Goal: Information Seeking & Learning: Learn about a topic

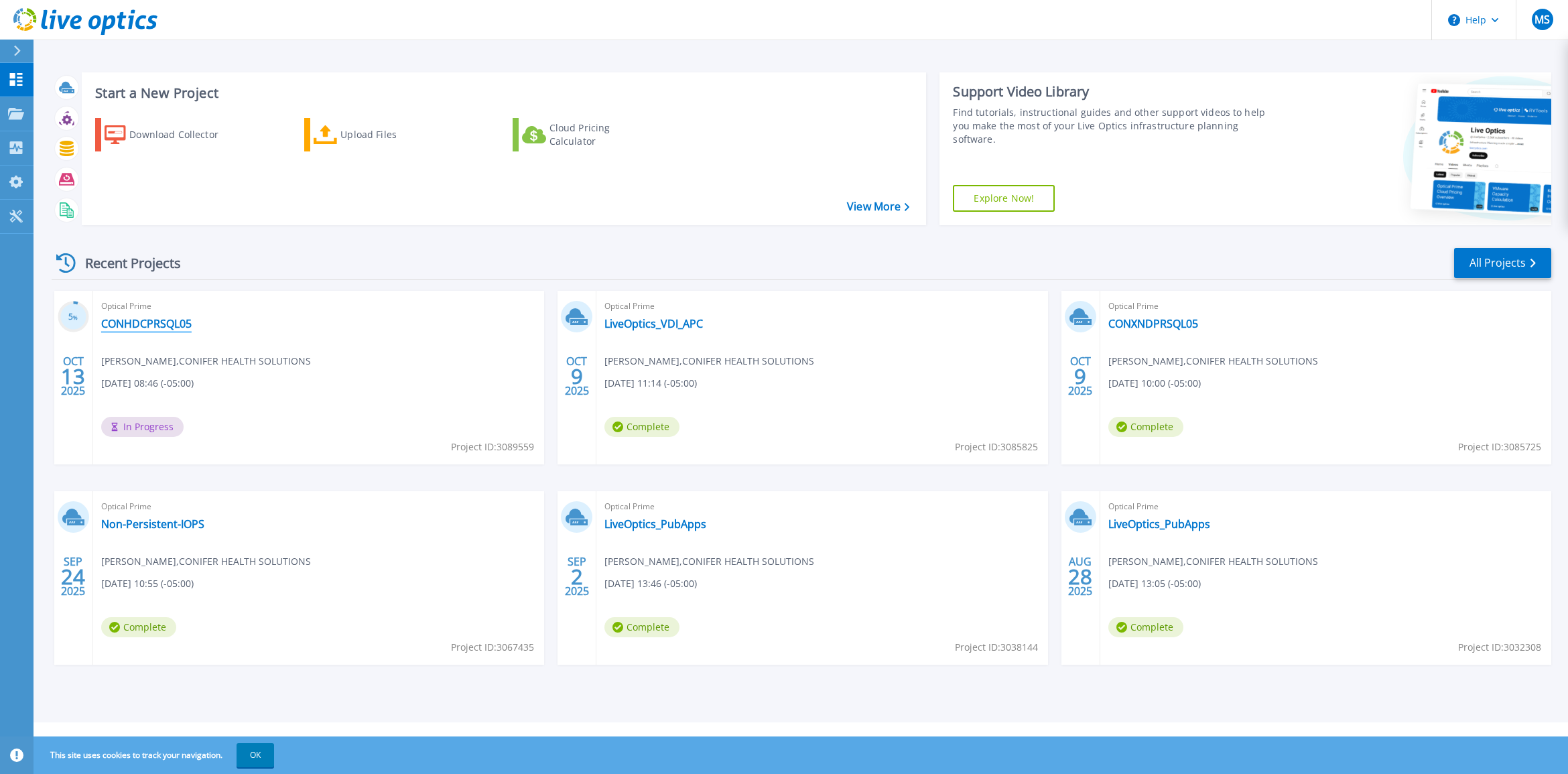
click at [176, 320] on link "CONHDCPRSQL05" at bounding box center [146, 324] width 90 height 13
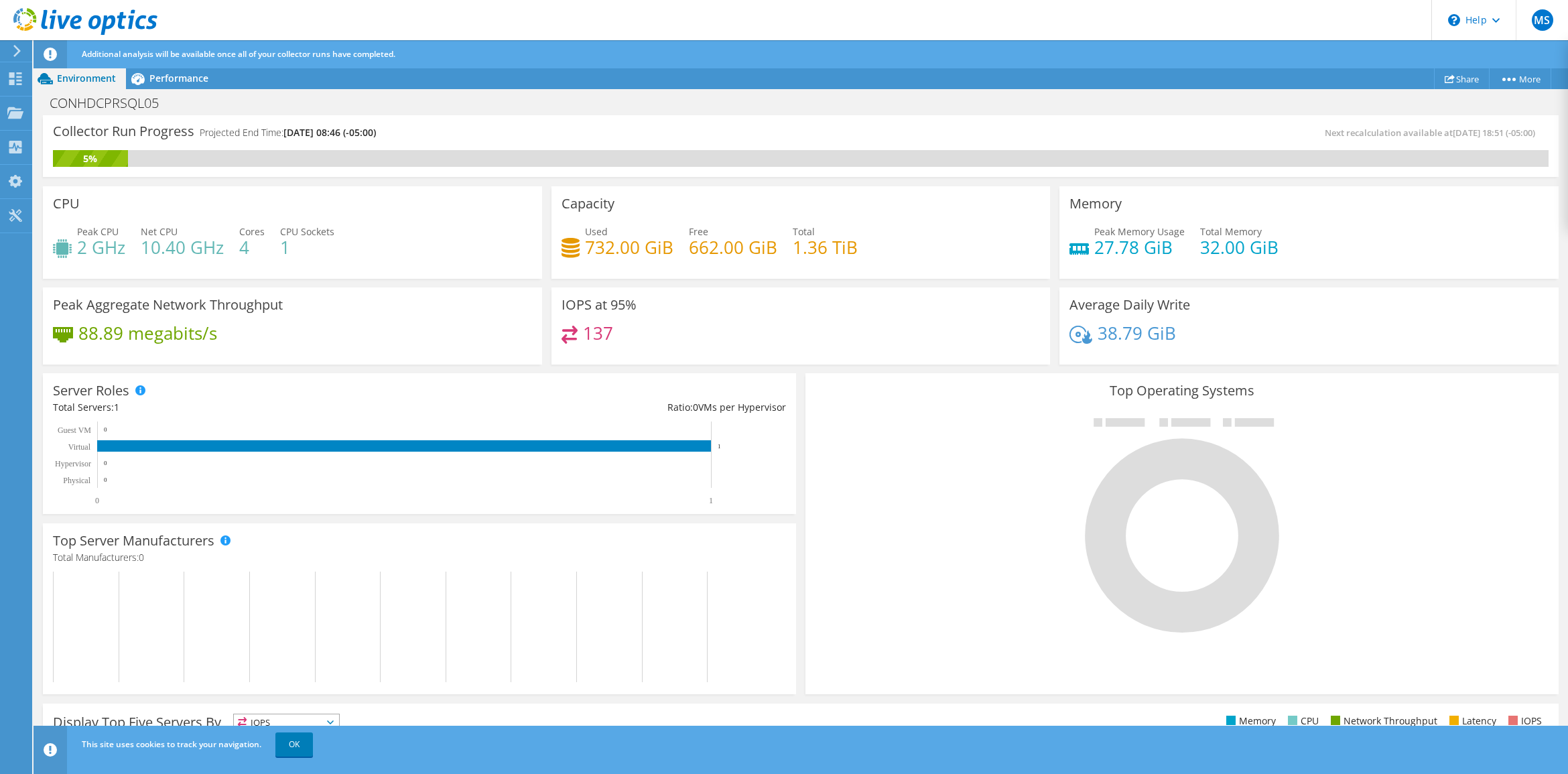
scroll to position [236, 0]
click at [393, 330] on div "88.89 megabits/s" at bounding box center [292, 340] width 479 height 28
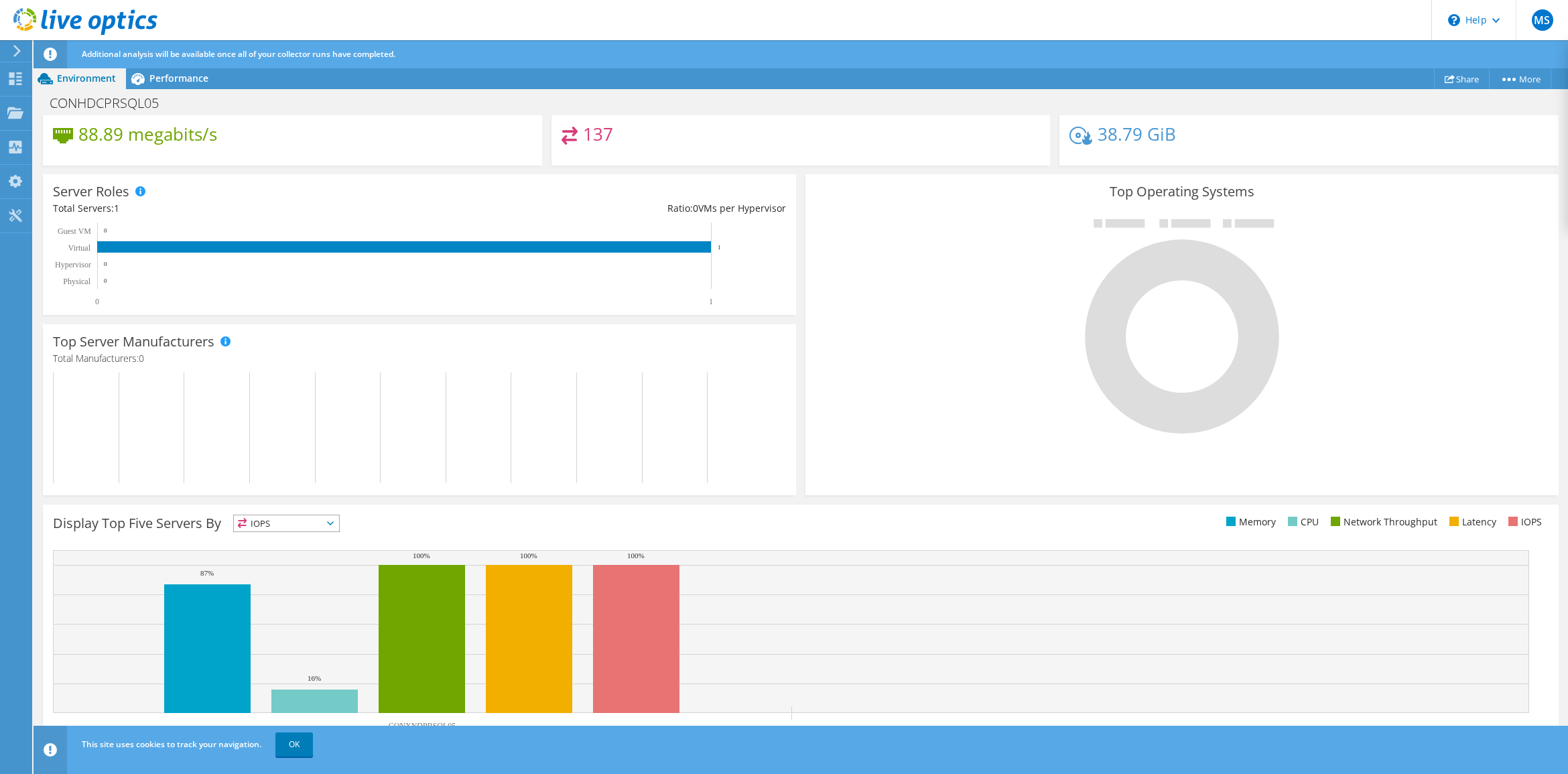
scroll to position [0, 0]
click at [432, 97] on div "CONHDCPRSQL05 Print" at bounding box center [801, 103] width 1535 height 25
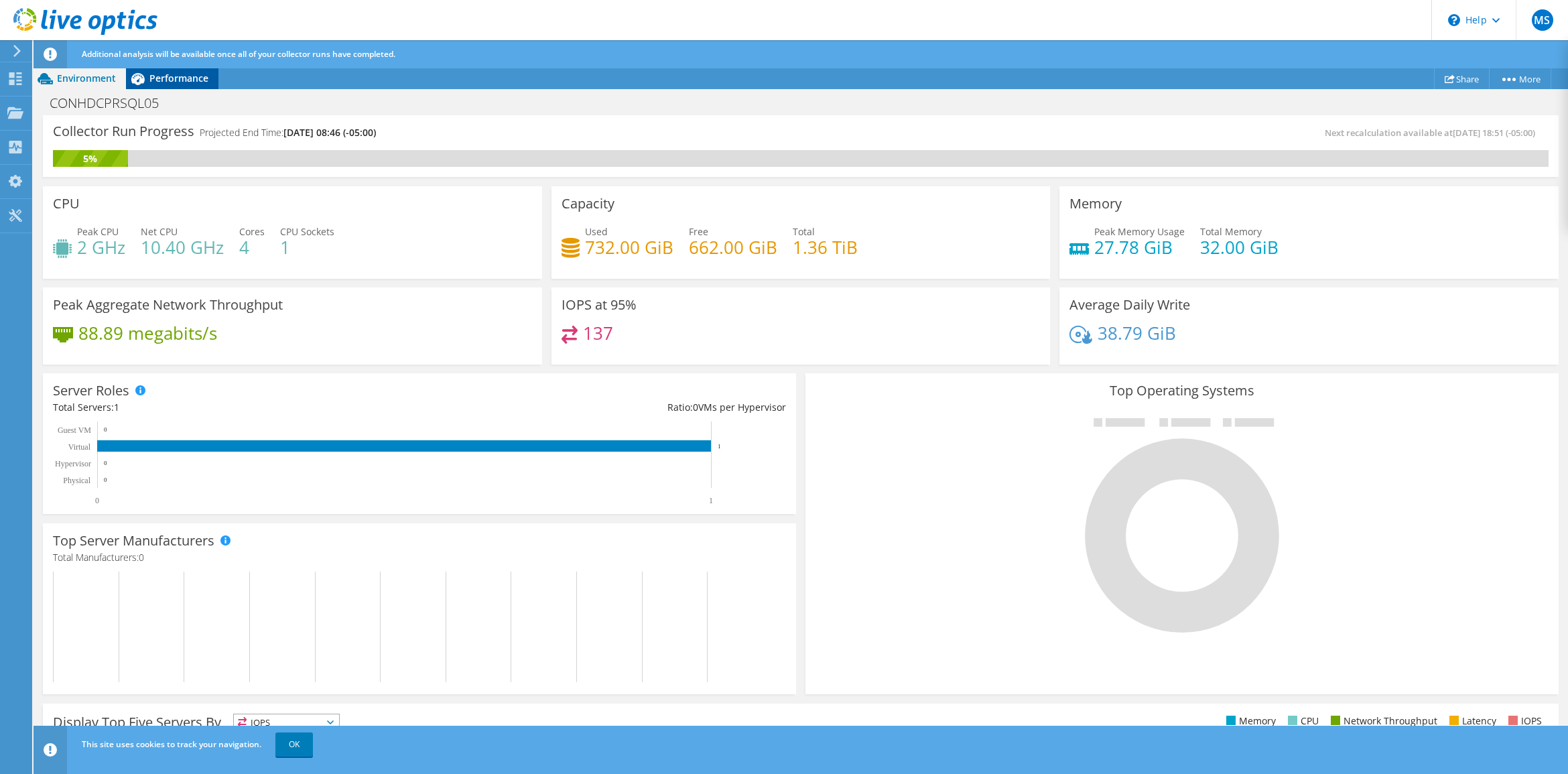
click at [167, 69] on div "Performance" at bounding box center [172, 78] width 92 height 21
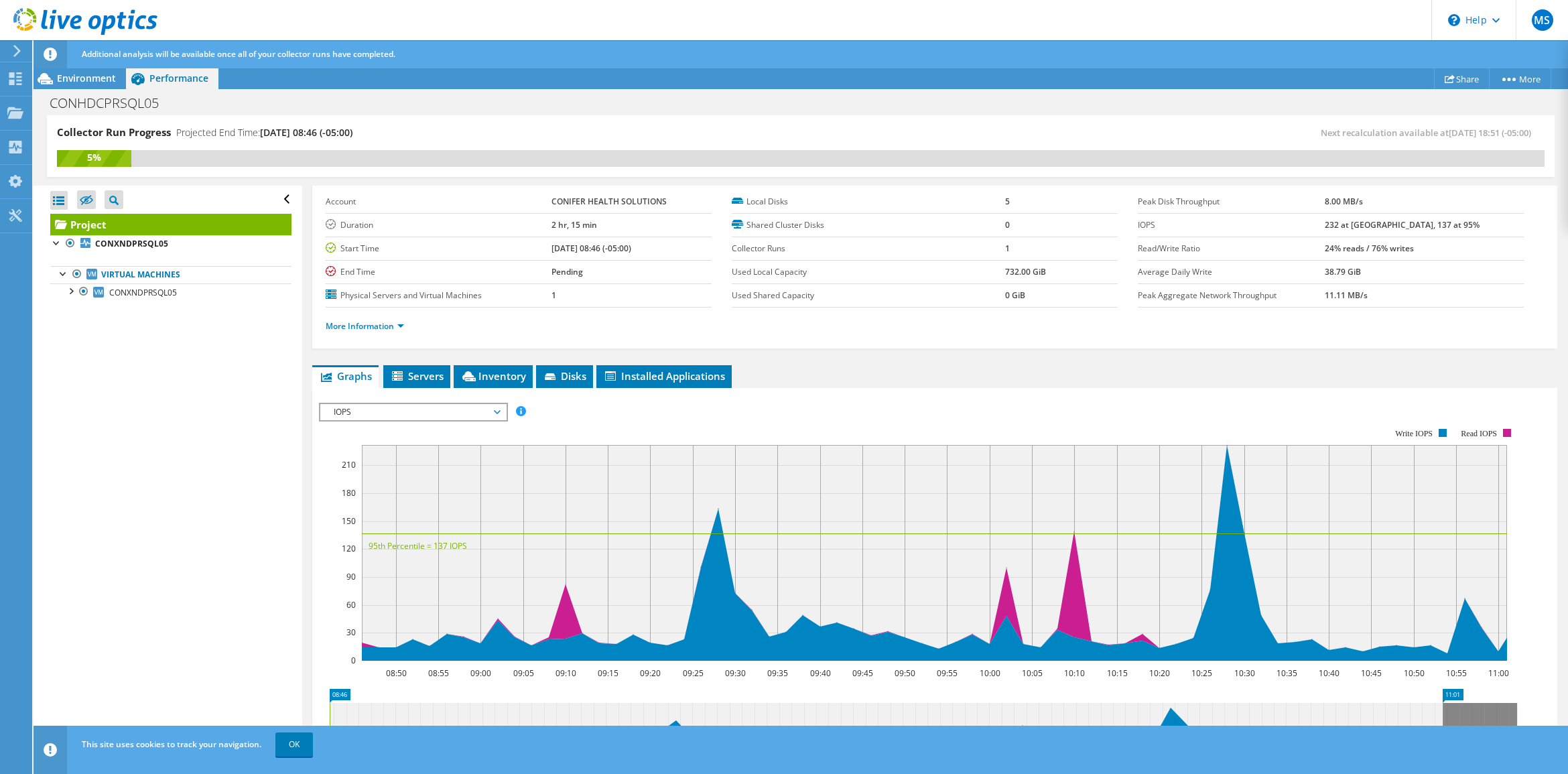
scroll to position [84, 0]
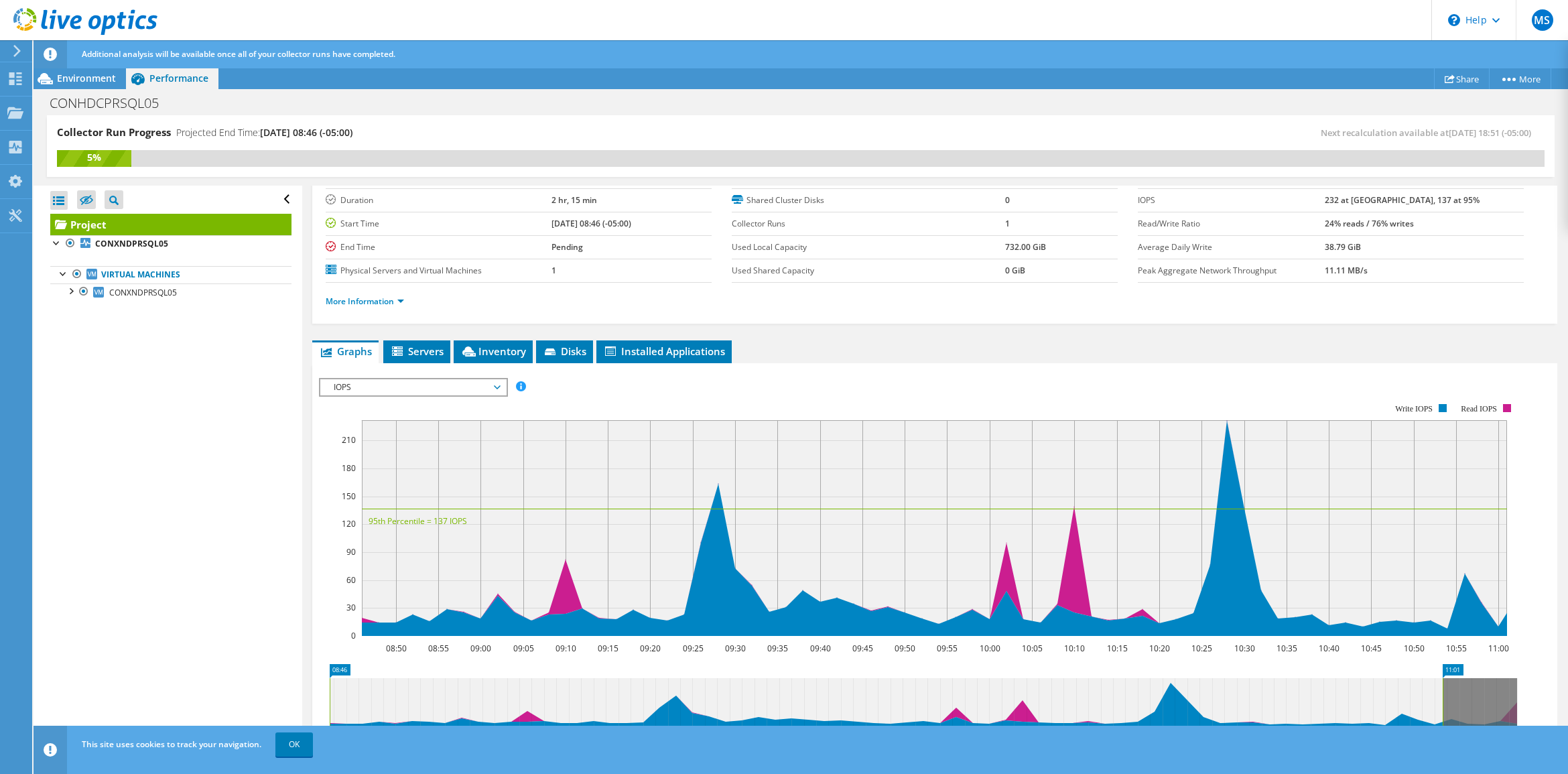
click at [496, 387] on span "IOPS" at bounding box center [413, 388] width 172 height 16
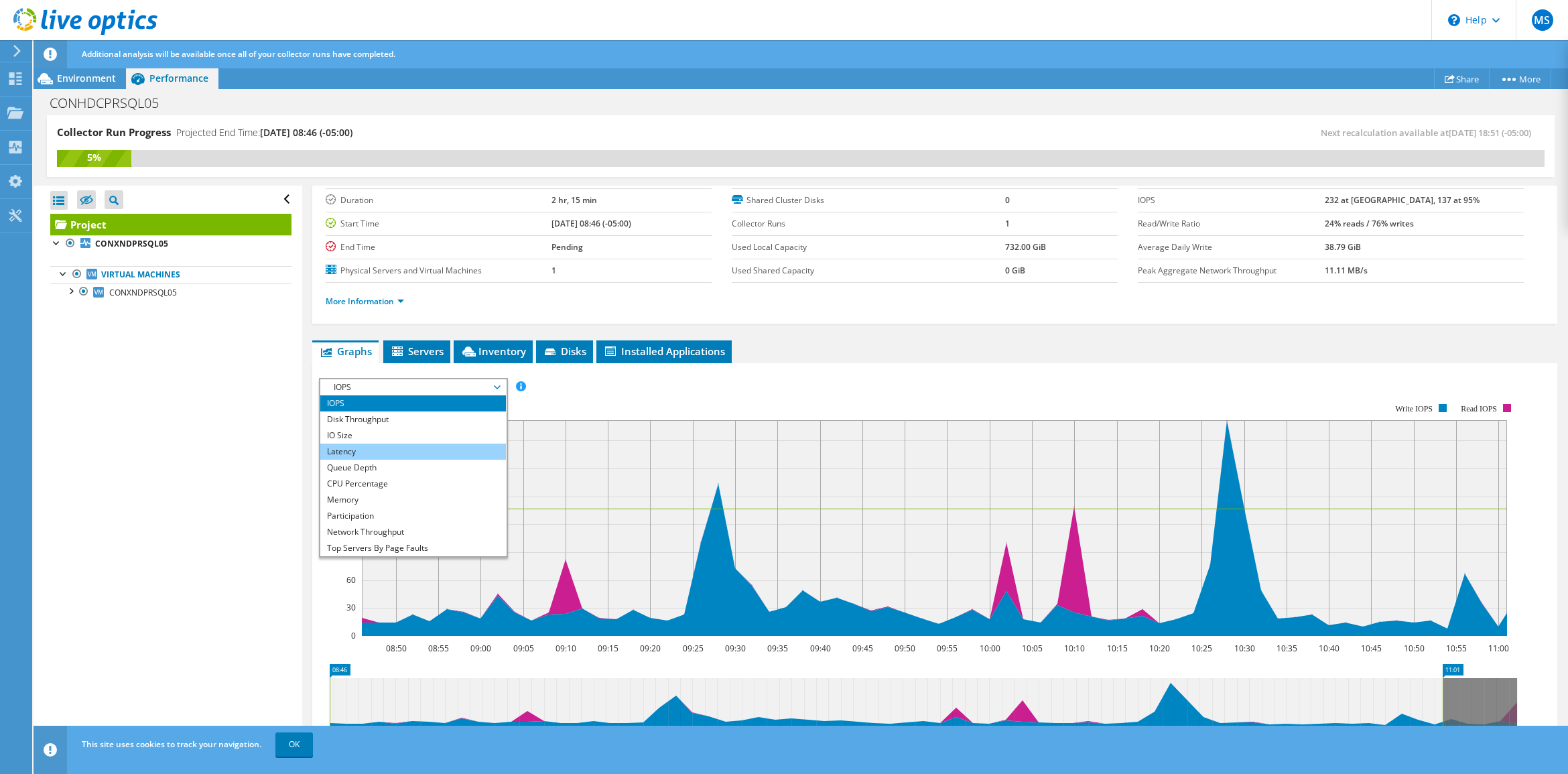
click at [373, 447] on li "Latency" at bounding box center [412, 452] width 185 height 16
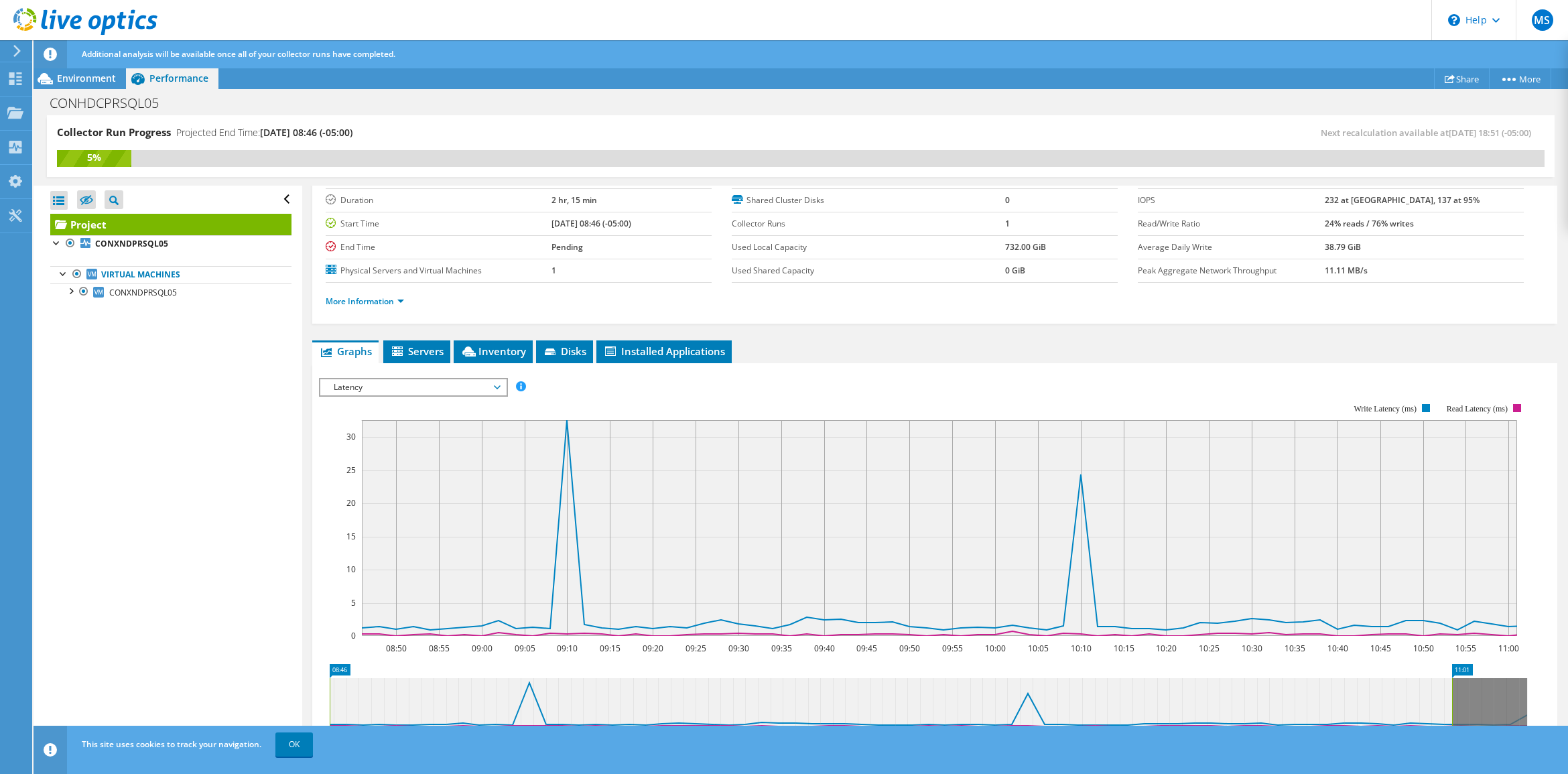
click at [498, 386] on span "Latency" at bounding box center [413, 388] width 172 height 16
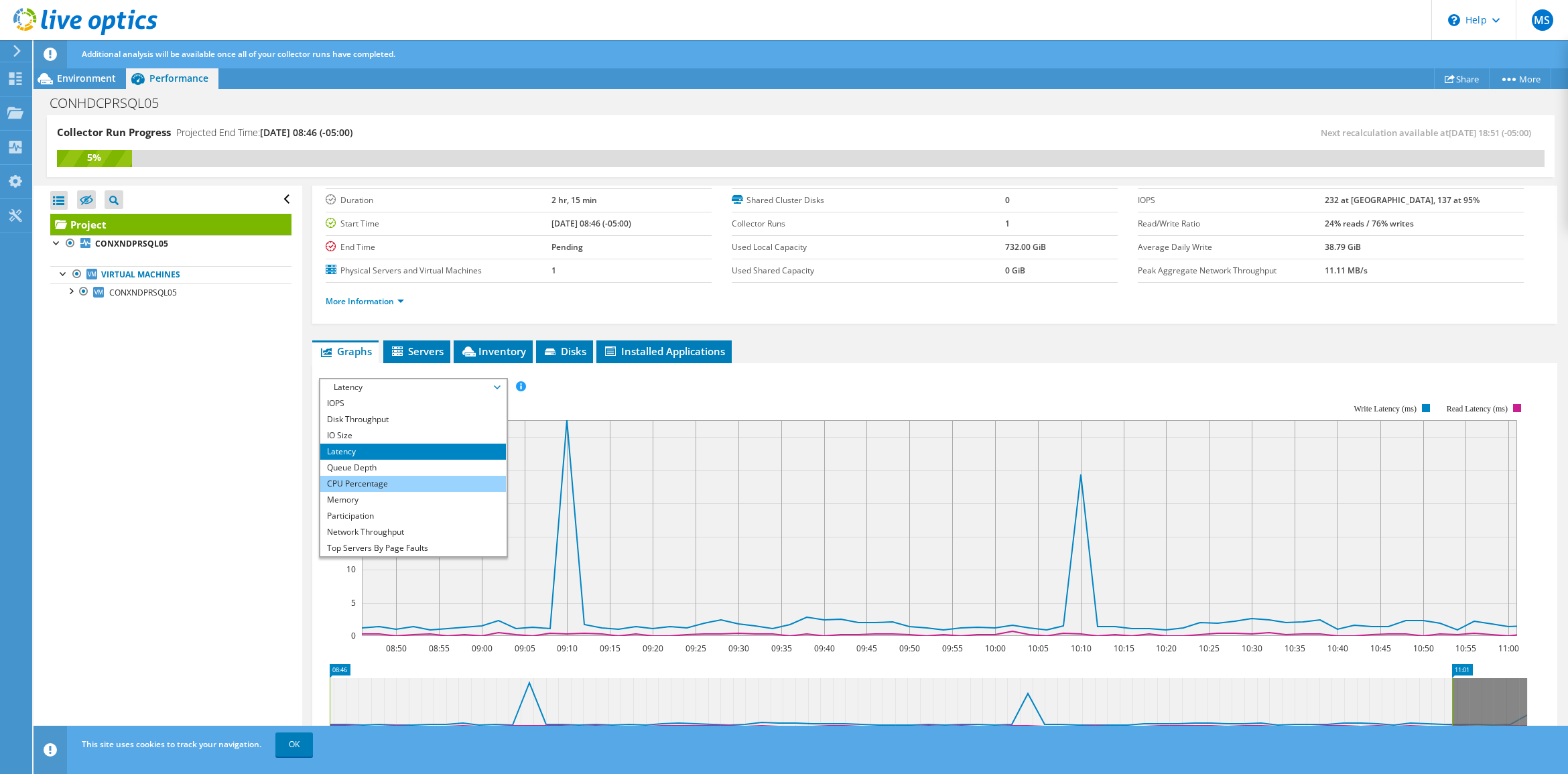
click at [389, 480] on li "CPU Percentage" at bounding box center [412, 484] width 185 height 16
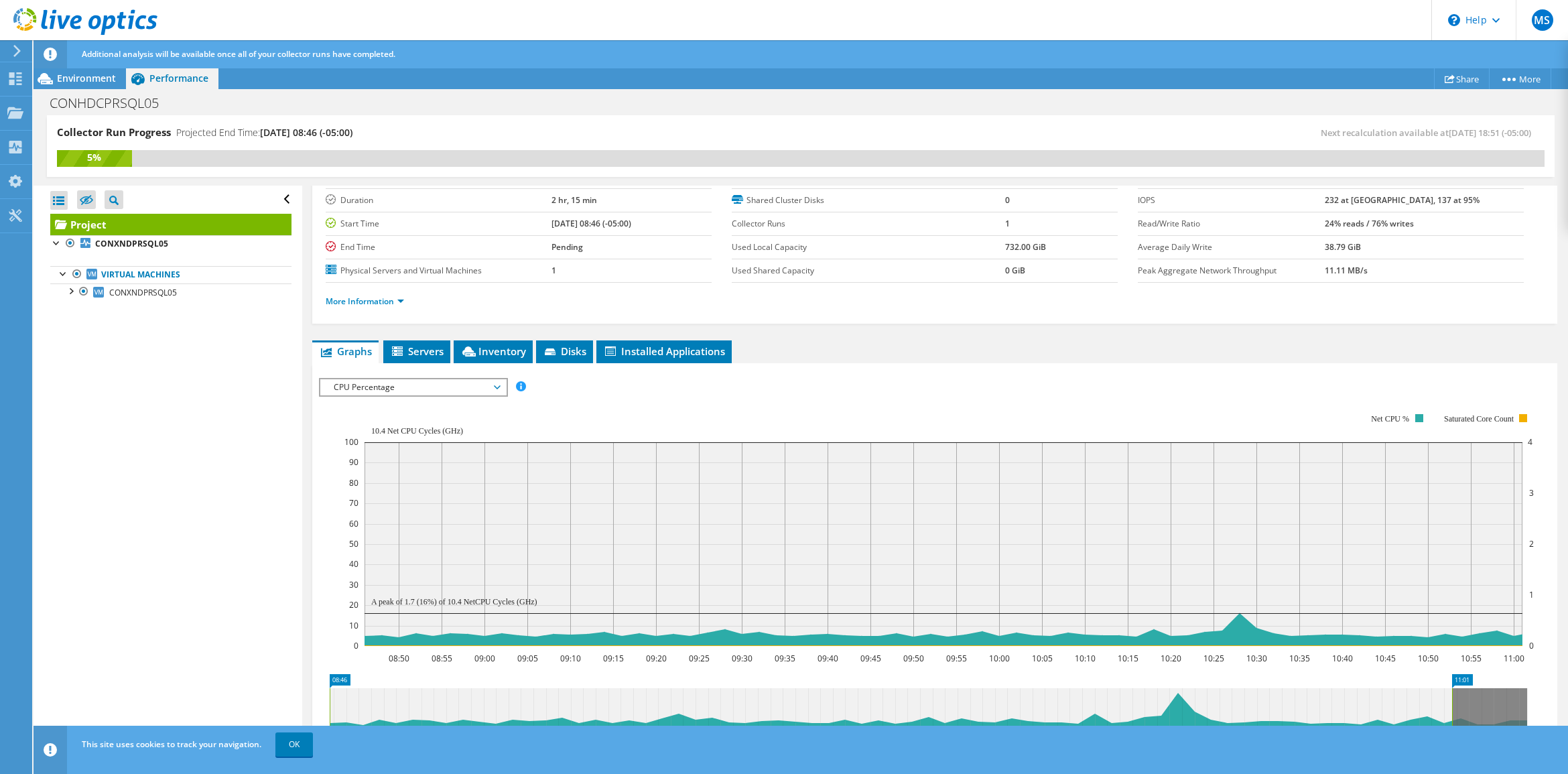
click at [431, 387] on span "CPU Percentage" at bounding box center [413, 388] width 172 height 16
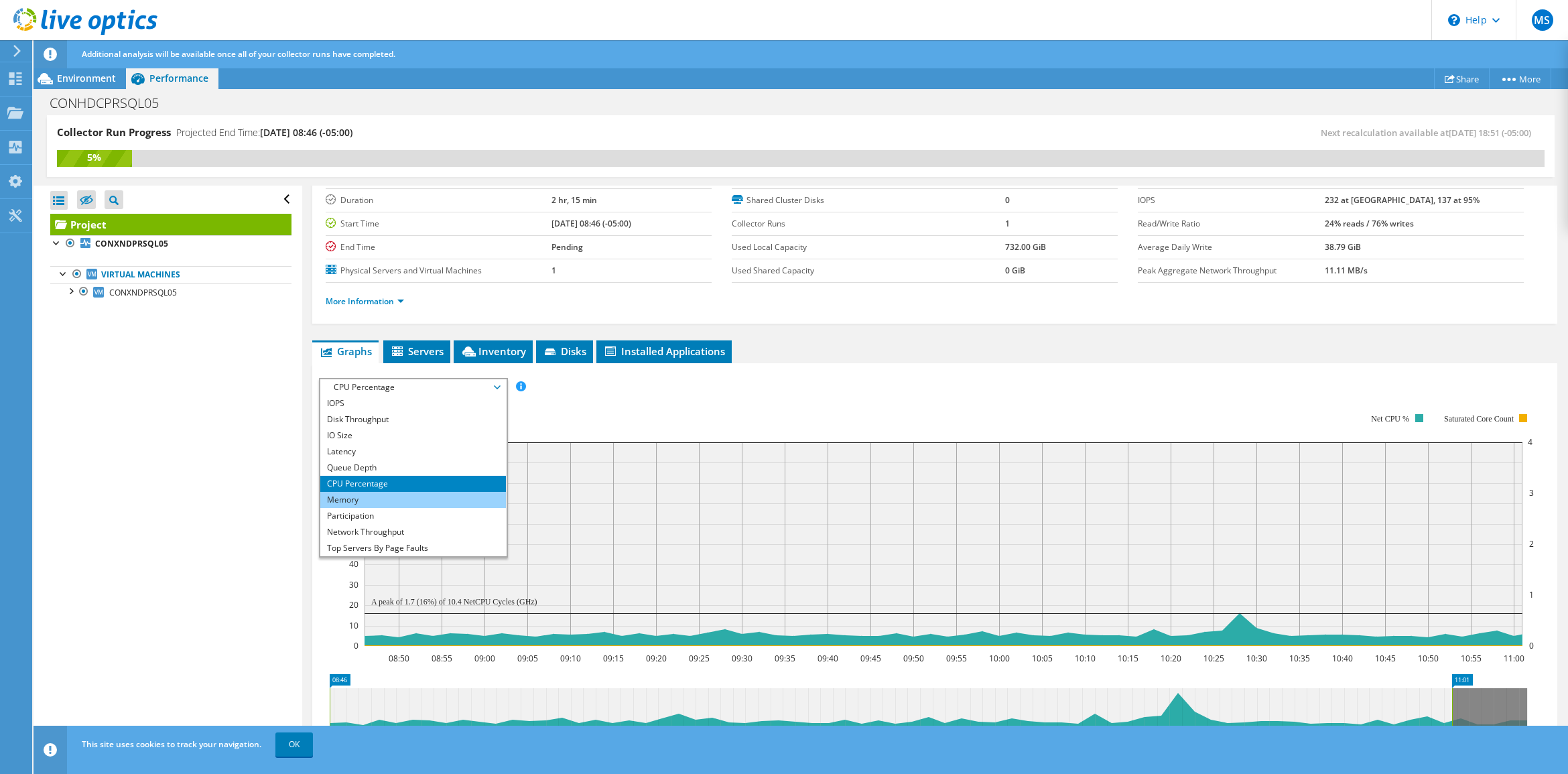
click at [367, 494] on li "Memory" at bounding box center [412, 500] width 185 height 16
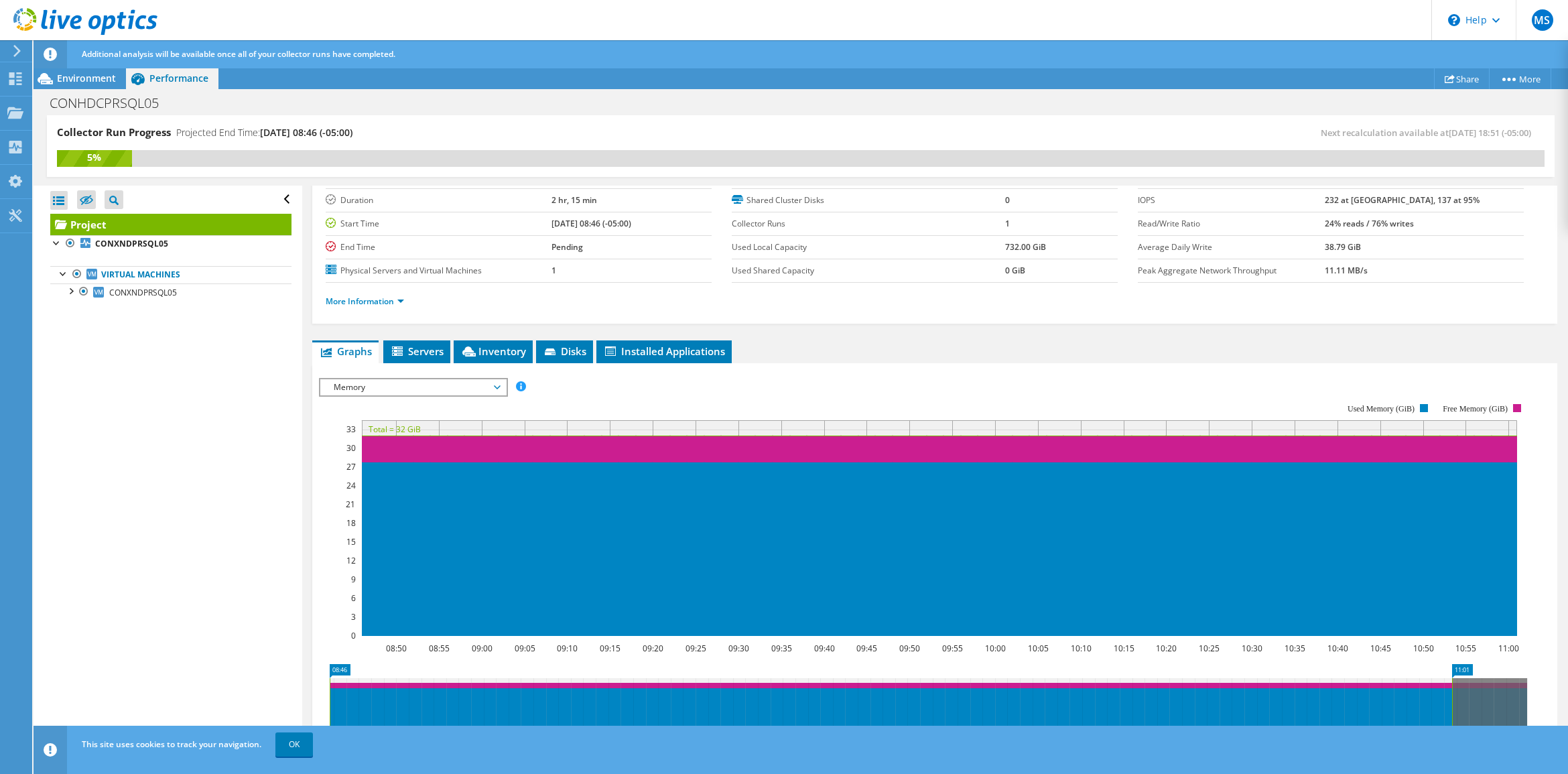
click at [131, 501] on div "Open All Close All Hide Excluded Nodes Project Tree Filter" at bounding box center [167, 480] width 268 height 590
click at [148, 465] on div "Open All Close All Hide Excluded Nodes Project Tree Filter" at bounding box center [167, 480] width 268 height 590
click at [399, 387] on span "Memory" at bounding box center [413, 388] width 172 height 16
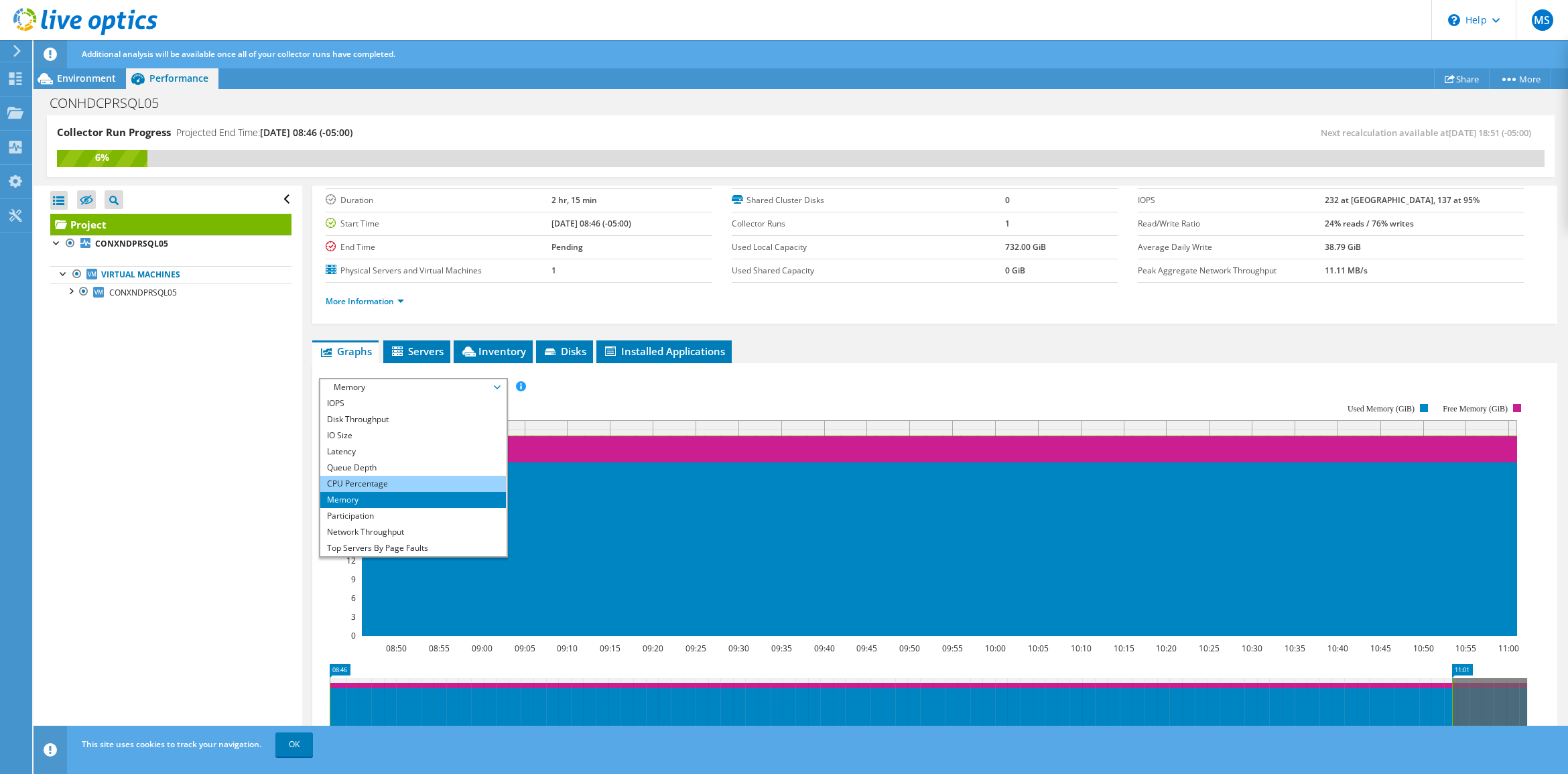
click at [375, 482] on li "CPU Percentage" at bounding box center [412, 484] width 185 height 16
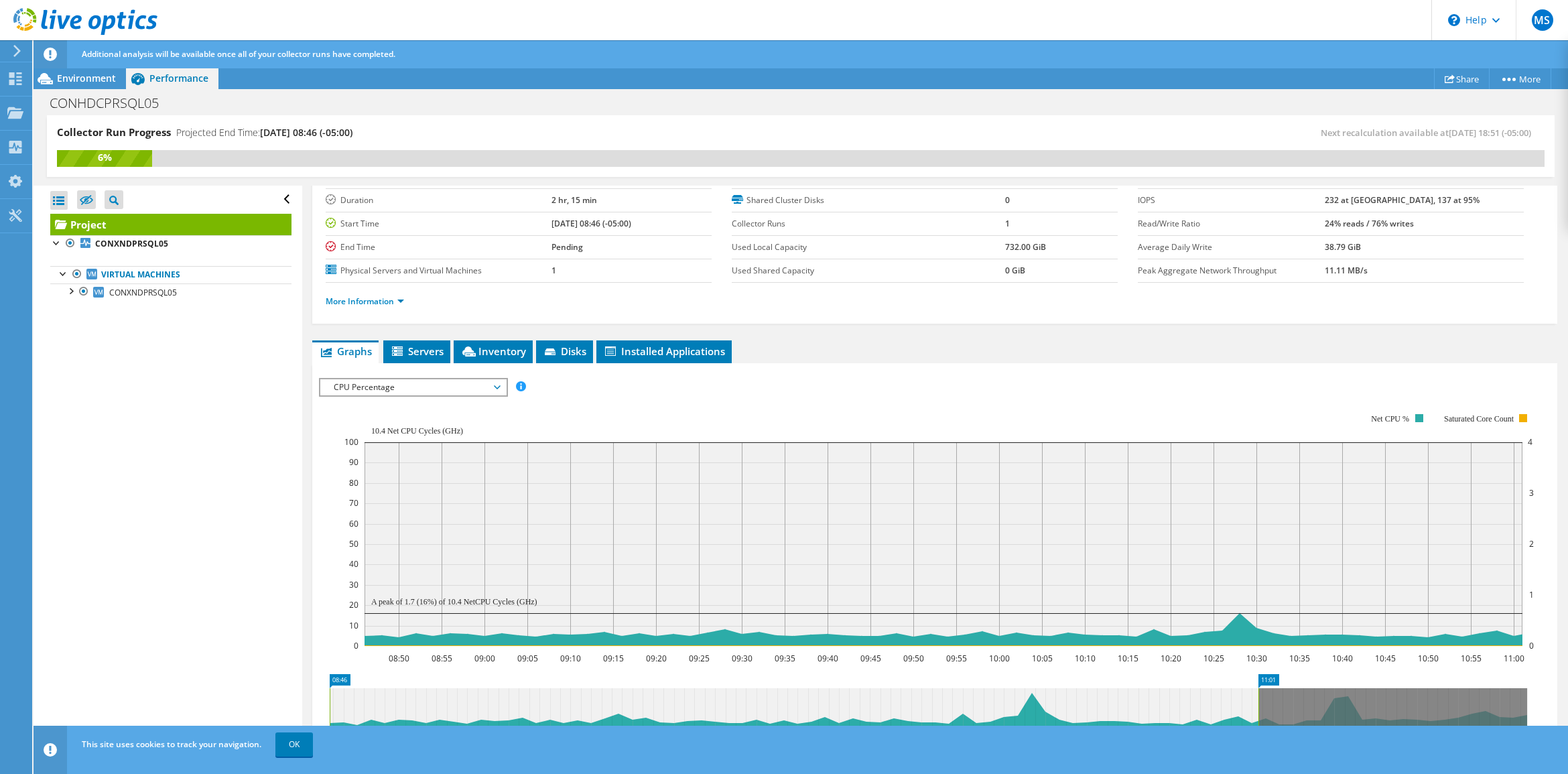
click at [434, 383] on span "CPU Percentage" at bounding box center [413, 388] width 172 height 16
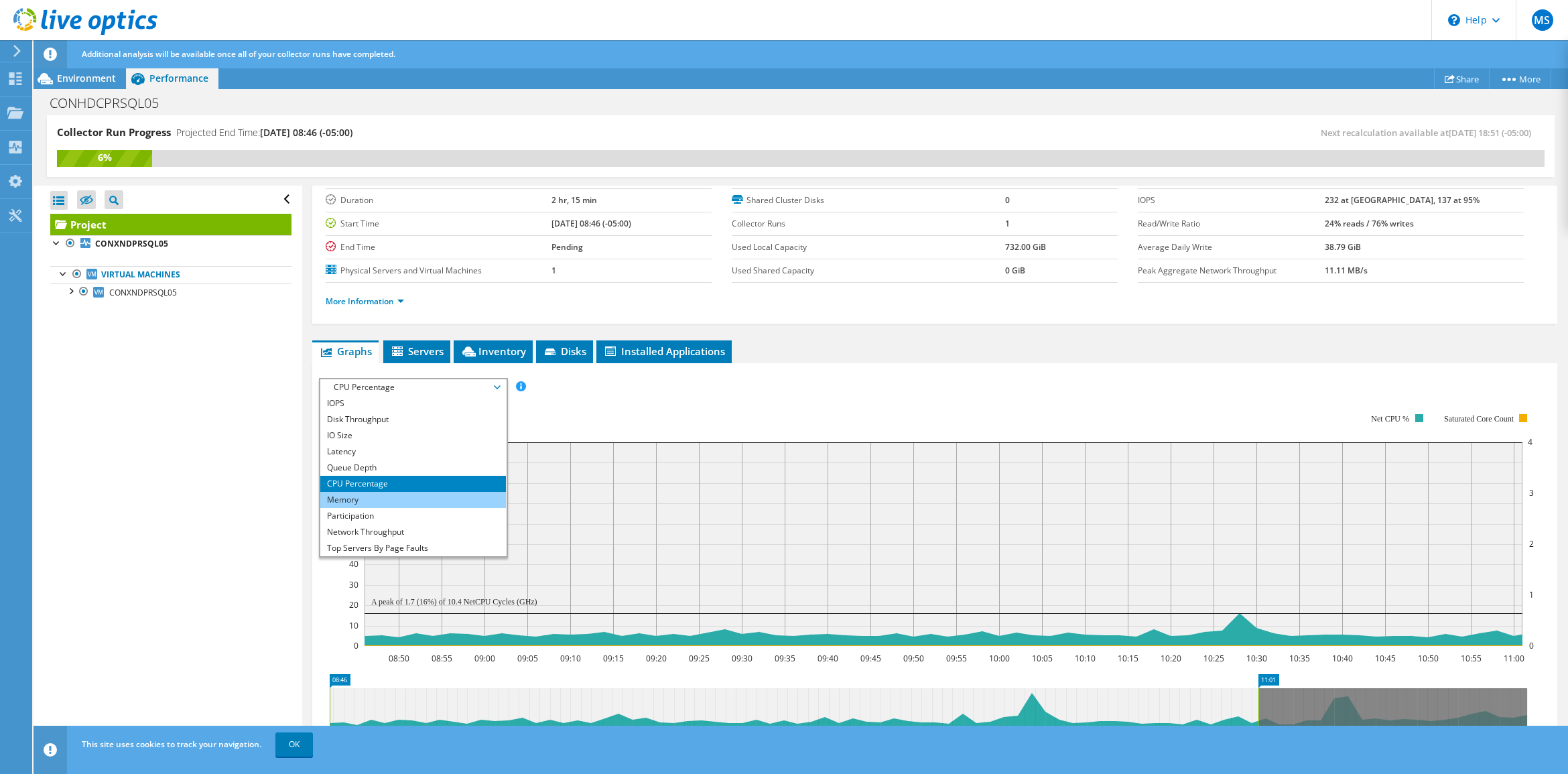
click at [356, 499] on li "Memory" at bounding box center [412, 500] width 185 height 16
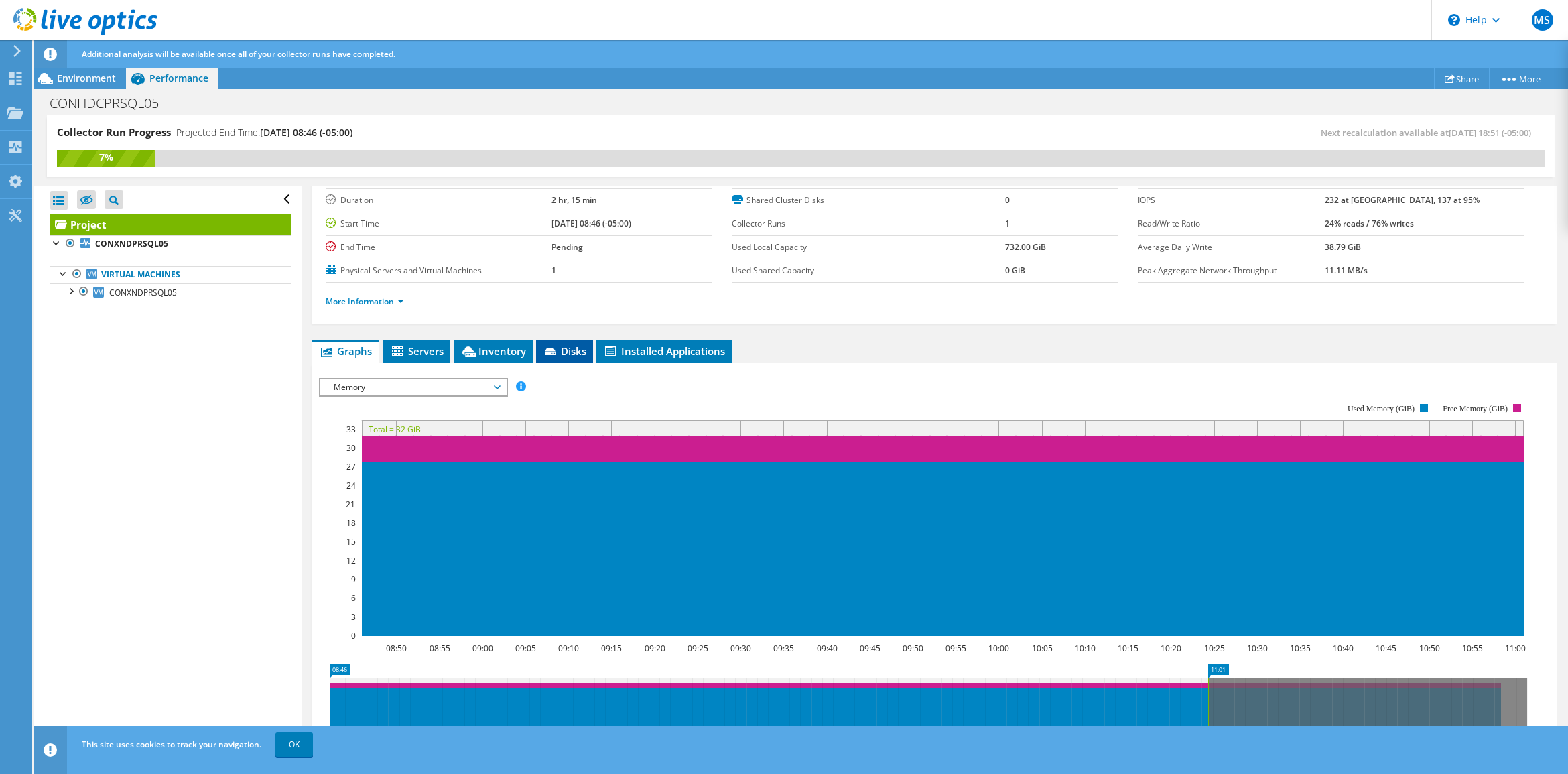
click at [563, 346] on span "Disks" at bounding box center [564, 351] width 44 height 13
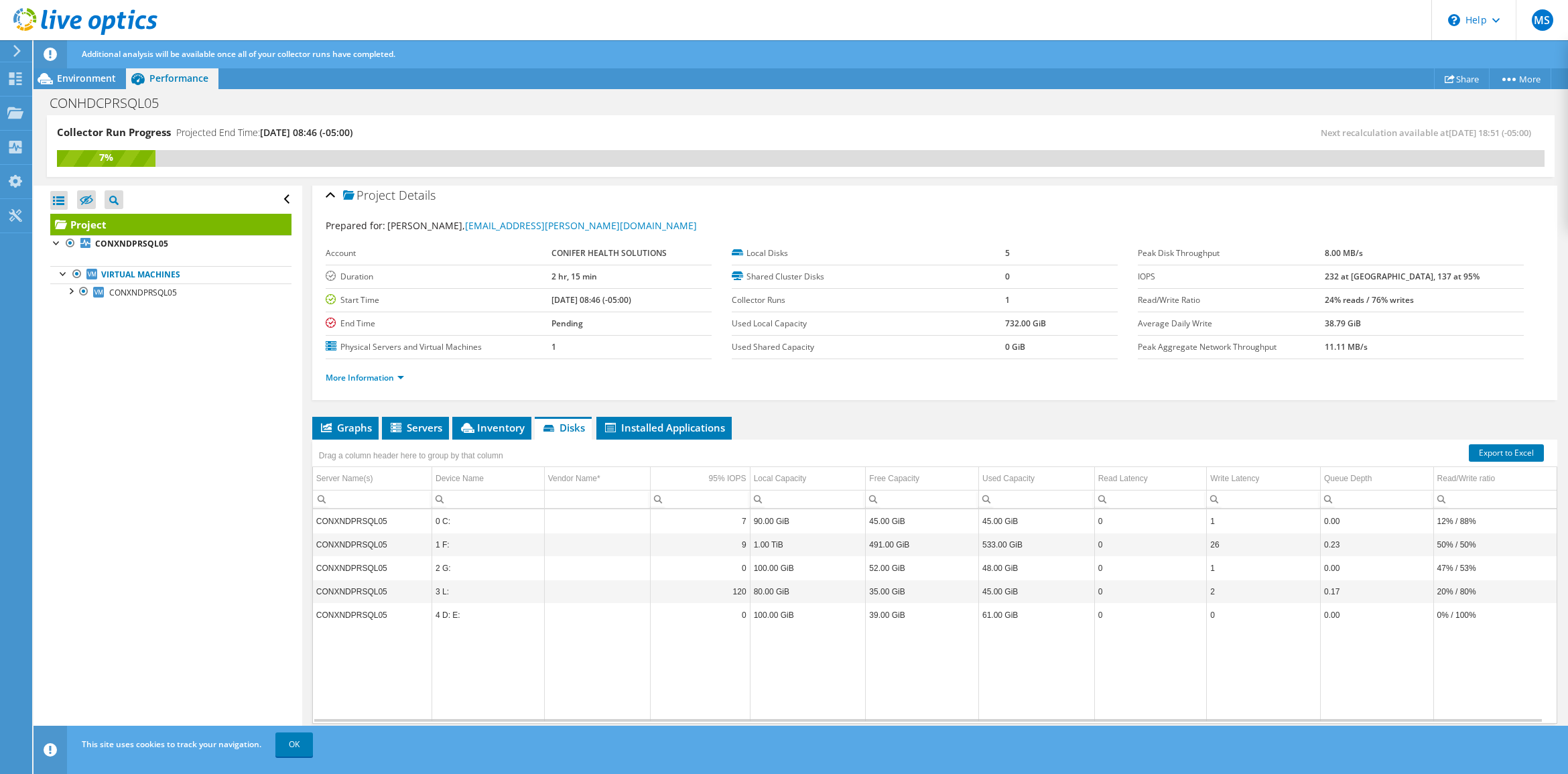
drag, startPoint x: 172, startPoint y: 503, endPoint x: 194, endPoint y: 352, distance: 152.6
click at [172, 501] on div "Open All Close All Hide Excluded Nodes Project Tree Filter" at bounding box center [167, 480] width 268 height 590
